Goal: Check status: Check status

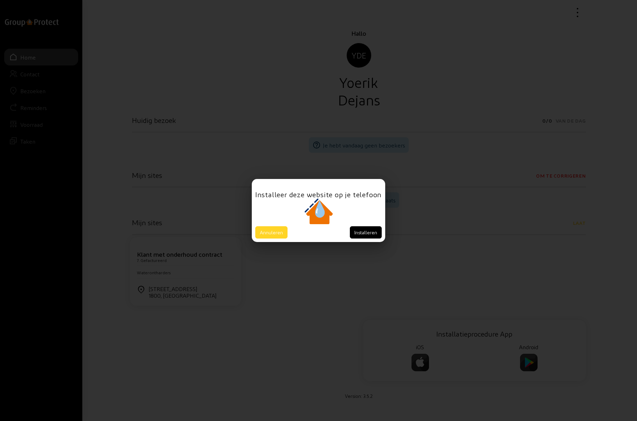
click at [272, 232] on button "Annuleren" at bounding box center [271, 232] width 32 height 12
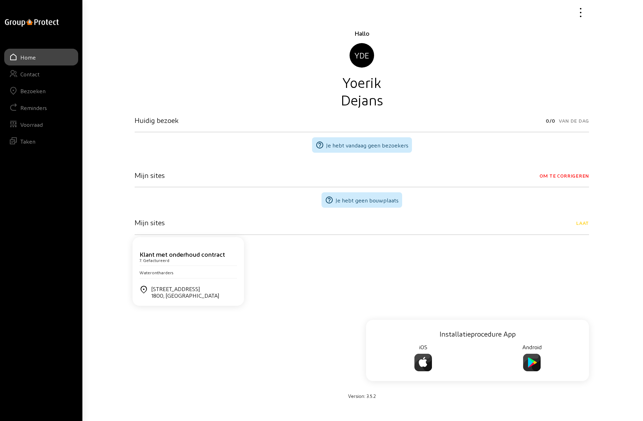
click at [30, 92] on div "Bezoeken" at bounding box center [32, 91] width 25 height 7
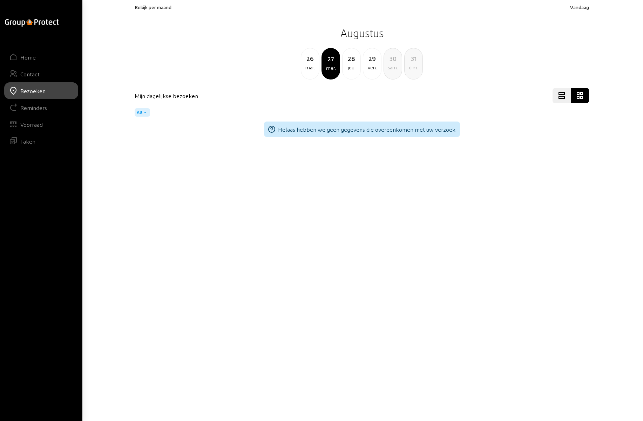
click at [351, 65] on div "jeu." at bounding box center [351, 67] width 18 height 8
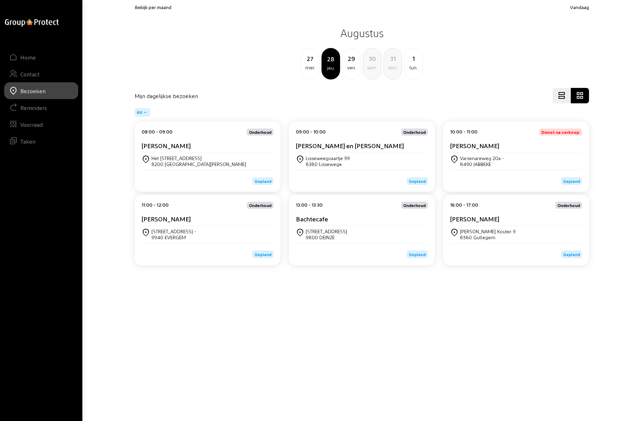
click at [352, 62] on div "29" at bounding box center [351, 59] width 18 height 10
click at [489, 223] on div "[PERSON_NAME]" at bounding box center [516, 220] width 132 height 11
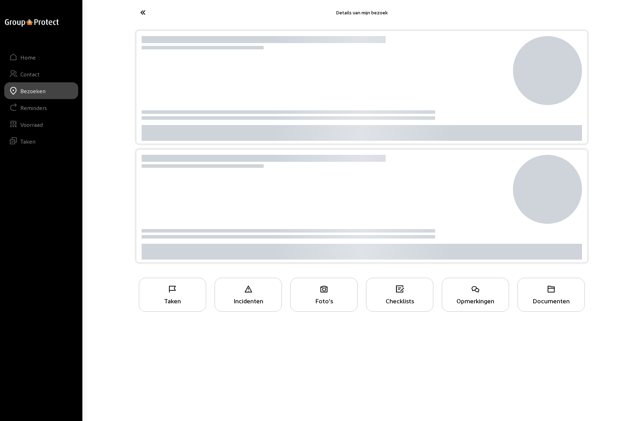
click at [489, 223] on div at bounding box center [324, 189] width 371 height 69
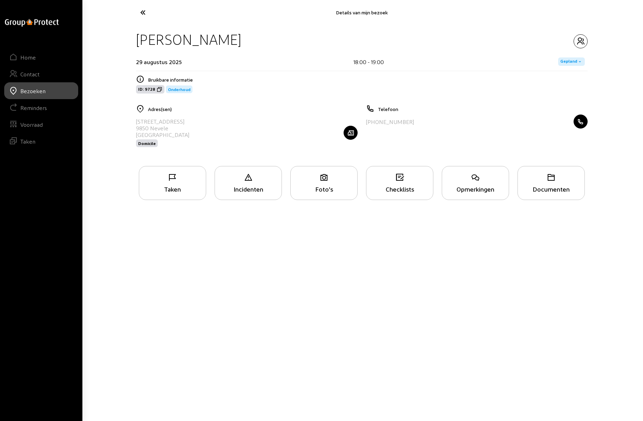
click at [183, 184] on div "Taken" at bounding box center [172, 183] width 67 height 34
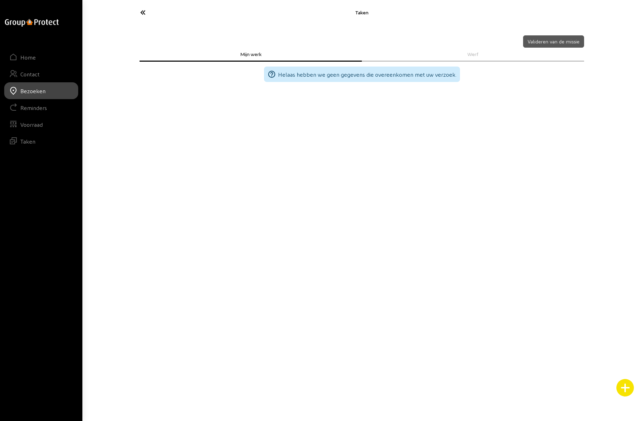
click at [143, 13] on icon at bounding box center [169, 12] width 64 height 12
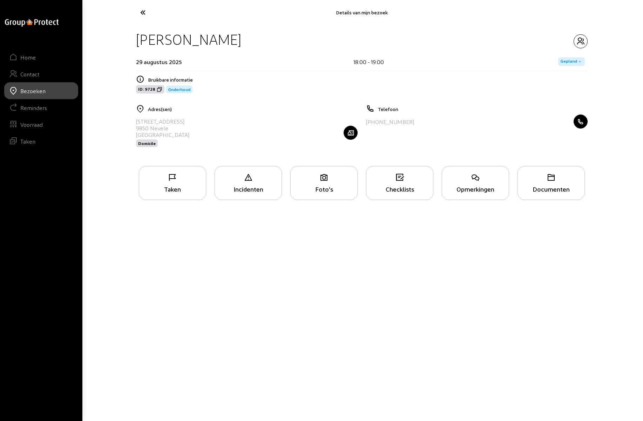
click at [471, 182] on icon at bounding box center [475, 177] width 67 height 8
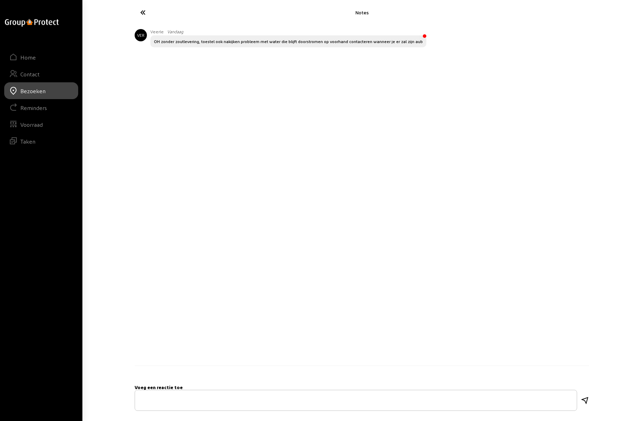
click at [145, 12] on icon at bounding box center [169, 12] width 64 height 12
